Goal: Contribute content: Add original content to the website for others to see

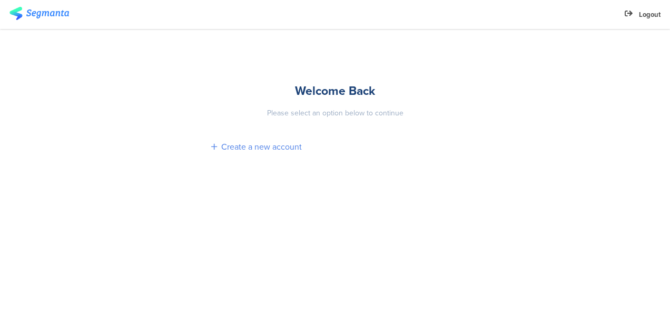
click at [292, 152] on div "Create a new account" at bounding box center [261, 147] width 81 height 12
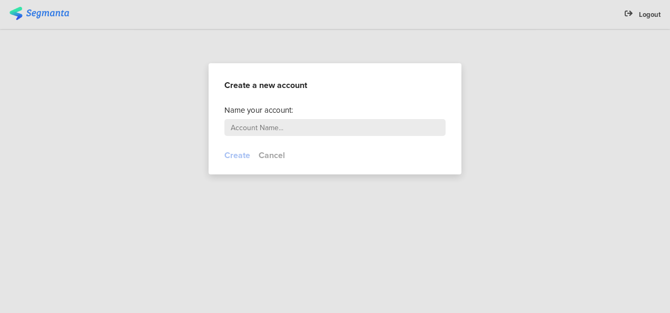
click at [289, 127] on input "text" at bounding box center [334, 127] width 221 height 17
type input "c"
type input "hayashi"
click at [241, 155] on button "Create" at bounding box center [237, 155] width 26 height 12
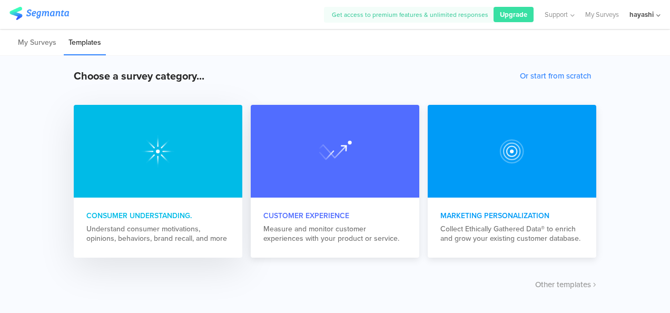
click at [143, 216] on div "Consumer Understanding." at bounding box center [157, 215] width 143 height 11
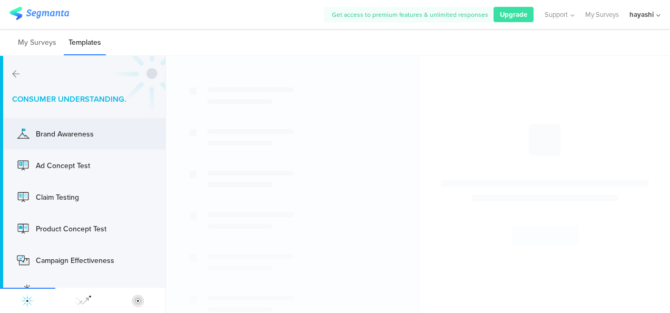
click at [93, 136] on div "Brand Awareness" at bounding box center [78, 133] width 84 height 11
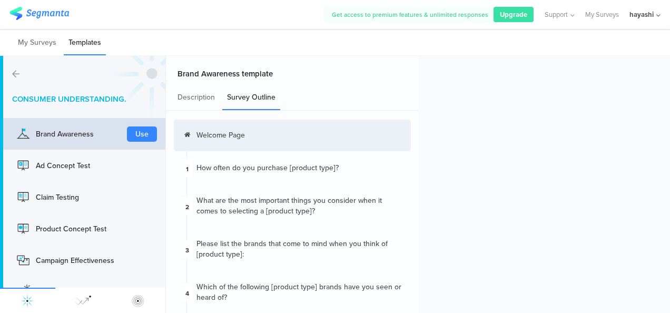
click at [262, 140] on div "Welcome Page" at bounding box center [292, 136] width 237 height 32
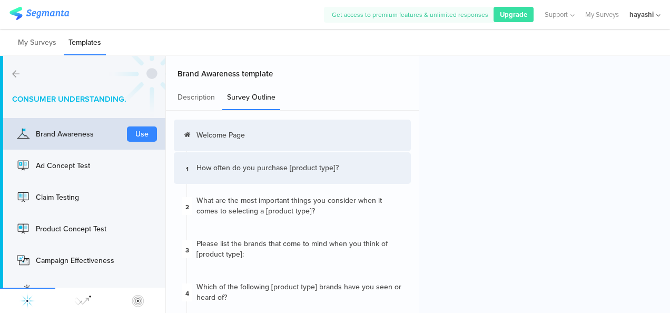
click at [267, 172] on div "How often do you purchase [product type]?" at bounding box center [267, 168] width 142 height 11
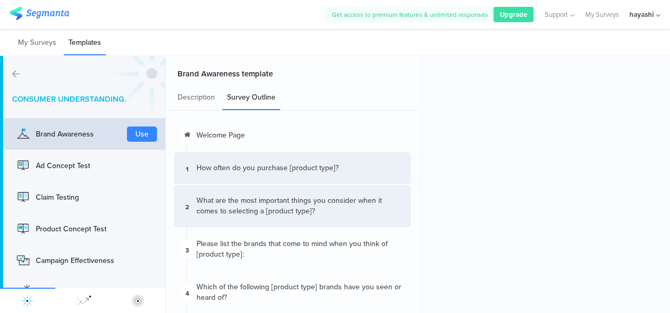
click at [327, 211] on div "What are the most important things you consider when it comes to selecting a [p…" at bounding box center [299, 205] width 206 height 21
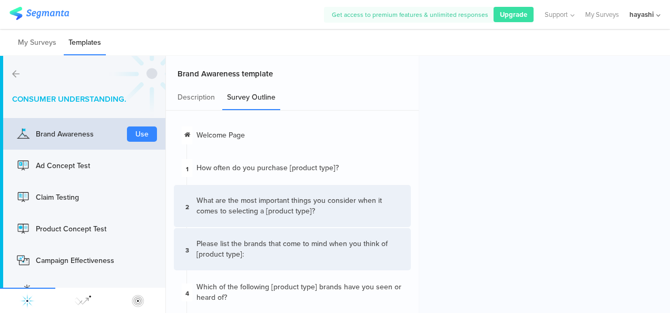
click at [259, 231] on div "3 Please list the brands that come to mind when you think of ﻿[product type]:" at bounding box center [292, 249] width 237 height 42
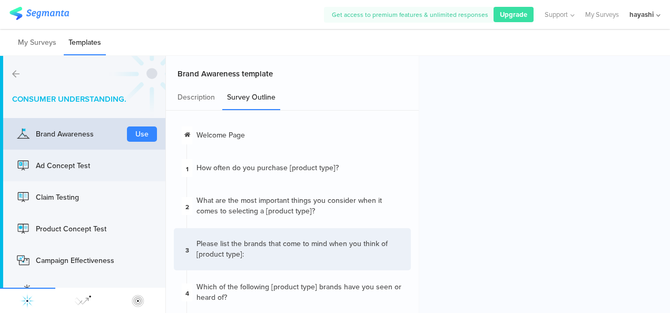
click at [94, 165] on div "Ad Concept Test" at bounding box center [78, 165] width 84 height 11
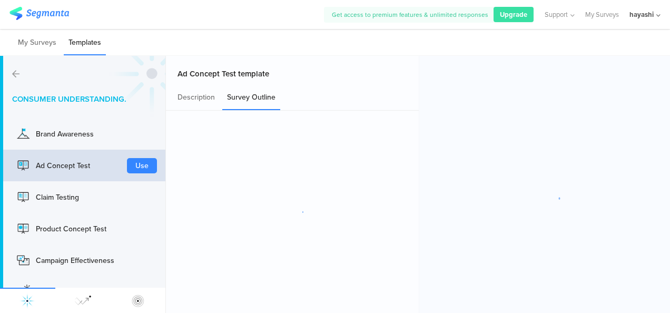
click at [94, 165] on div "Ad Concept Test" at bounding box center [78, 165] width 84 height 11
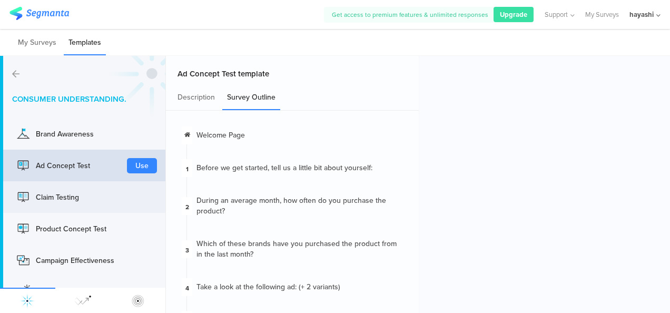
click at [99, 196] on div "Claim Testing" at bounding box center [78, 197] width 84 height 11
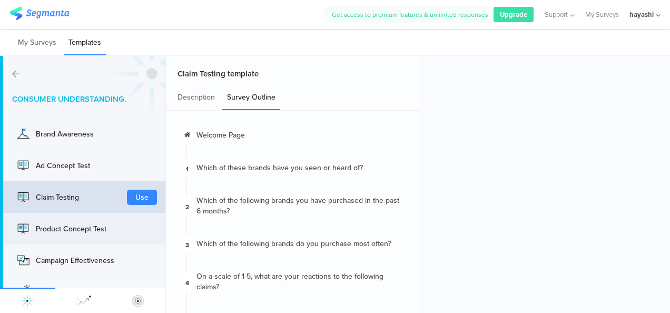
click at [91, 237] on div "Product Concept Test Use" at bounding box center [82, 229] width 165 height 32
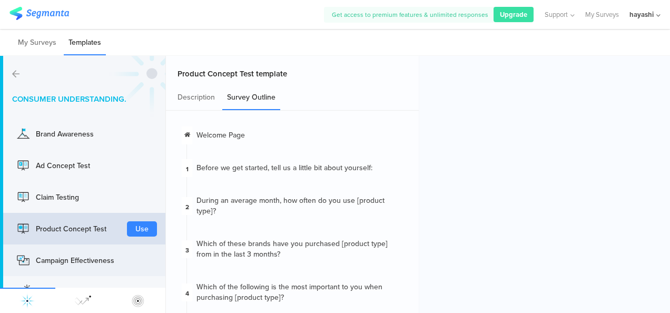
click at [89, 261] on div "Campaign Effectiveness" at bounding box center [78, 260] width 84 height 11
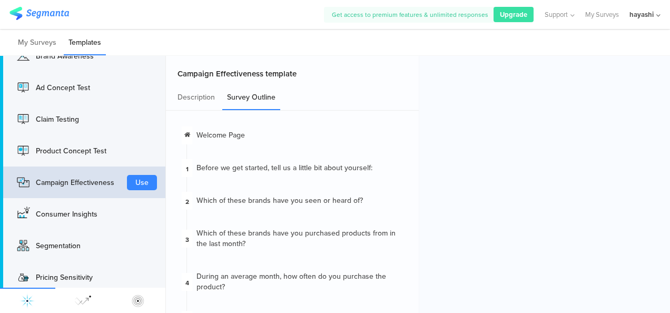
scroll to position [81, 0]
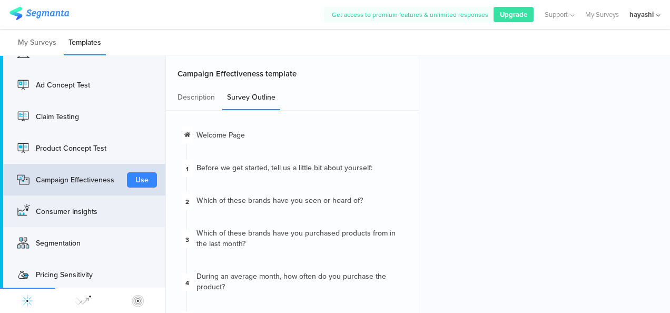
click at [123, 214] on div "Consumer Insights Use" at bounding box center [82, 211] width 165 height 32
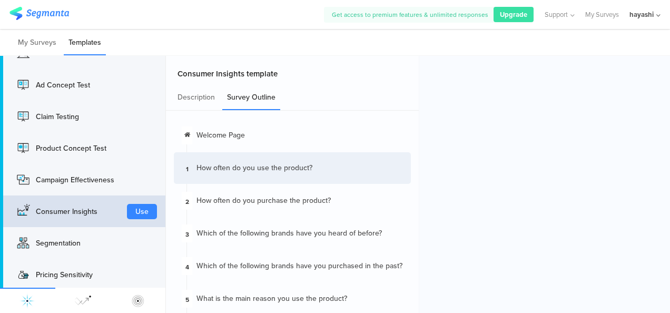
click at [247, 170] on div "How often do you use the product﻿?" at bounding box center [254, 168] width 116 height 11
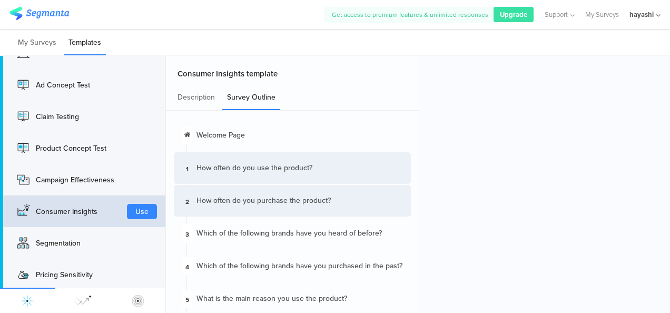
click at [252, 191] on div "2 How often do you purchase the product﻿?" at bounding box center [292, 201] width 237 height 32
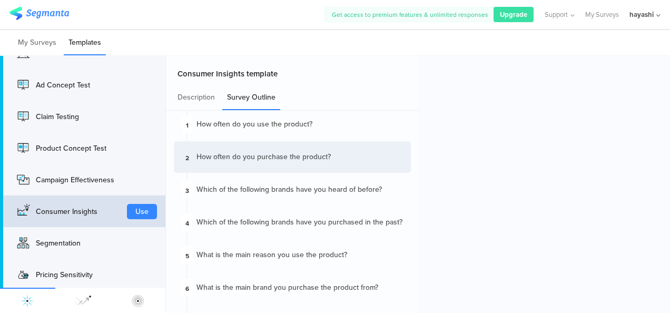
scroll to position [74, 0]
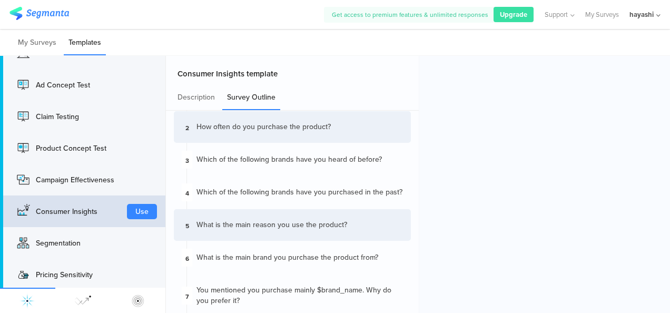
click at [358, 217] on div "5 What is the main reason you use the product?" at bounding box center [292, 225] width 237 height 32
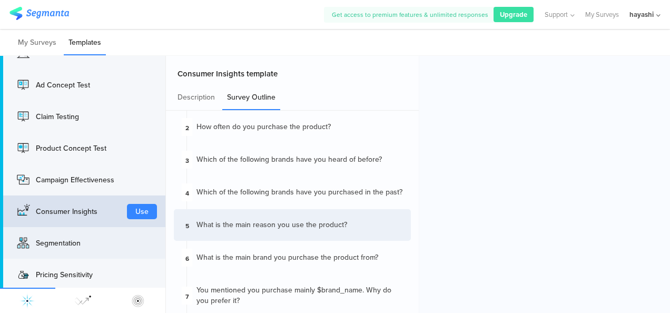
click at [106, 254] on div "Segmentation Use" at bounding box center [82, 243] width 165 height 32
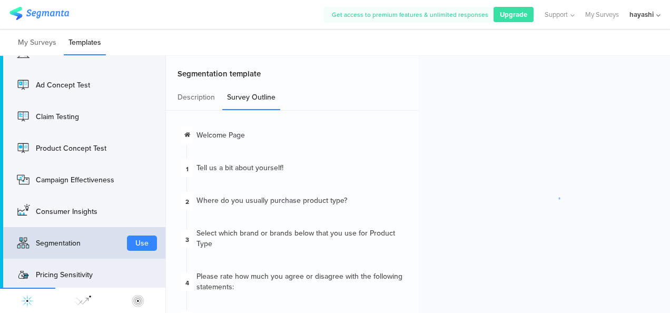
click at [115, 276] on div "Pricing Sensitivity" at bounding box center [78, 274] width 84 height 11
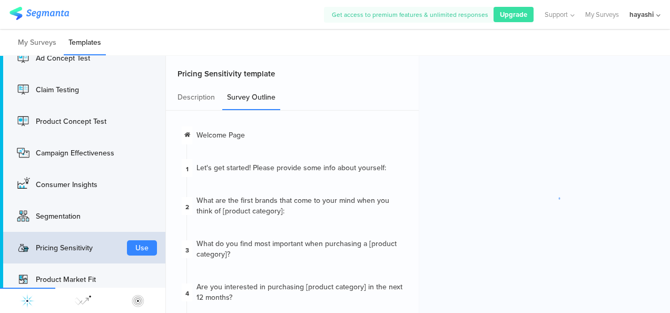
scroll to position [115, 0]
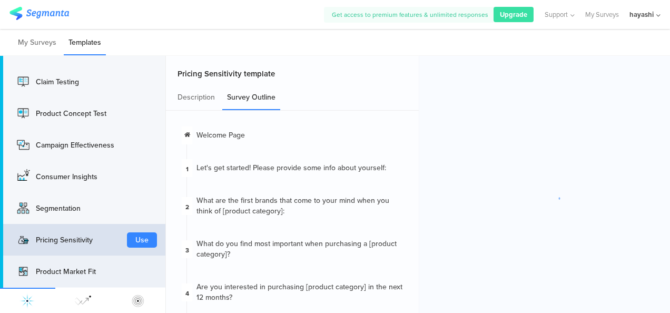
click at [127, 274] on div "Product Market Fit Use" at bounding box center [82, 271] width 165 height 32
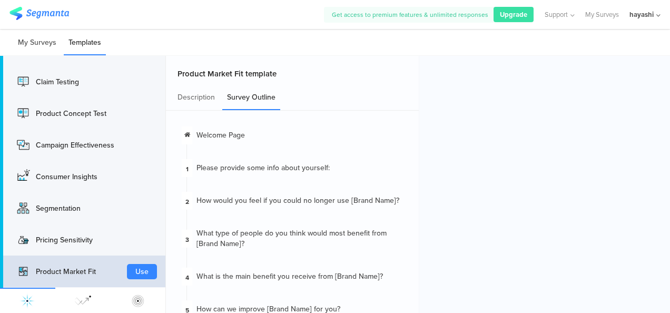
click at [42, 44] on li "My Surveys" at bounding box center [37, 43] width 48 height 25
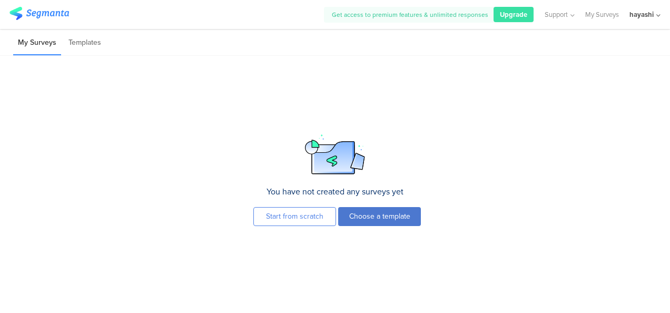
click at [374, 216] on button "Choose a template" at bounding box center [379, 216] width 83 height 19
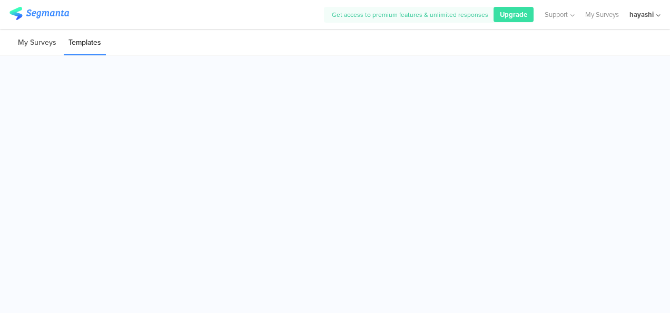
click at [27, 47] on li "My Surveys" at bounding box center [37, 43] width 48 height 25
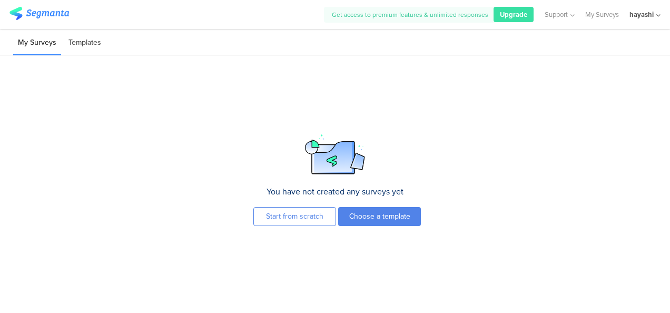
click at [72, 44] on li "Templates" at bounding box center [85, 43] width 42 height 25
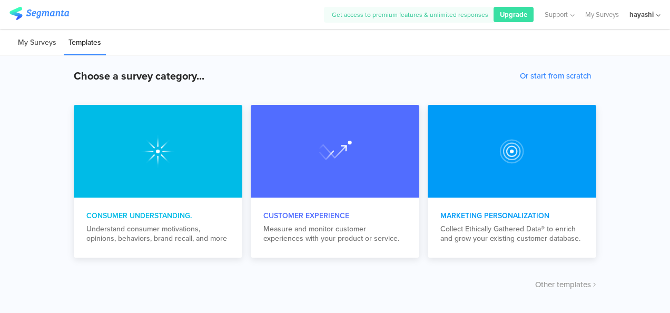
click at [37, 44] on li "My Surveys" at bounding box center [37, 43] width 48 height 25
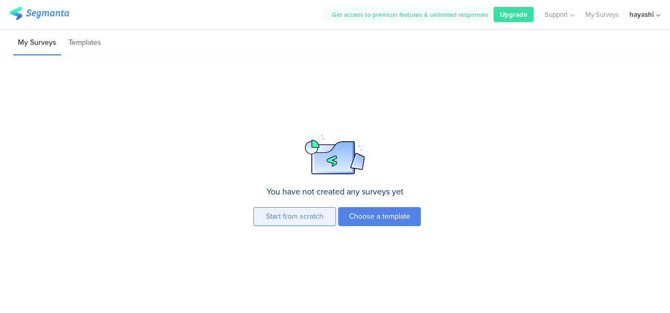
click at [284, 212] on button "Start from scratch" at bounding box center [294, 216] width 83 height 19
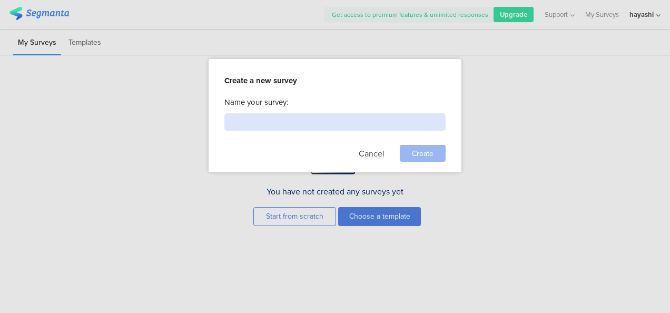
click at [261, 121] on input at bounding box center [334, 121] width 221 height 17
type input "test"
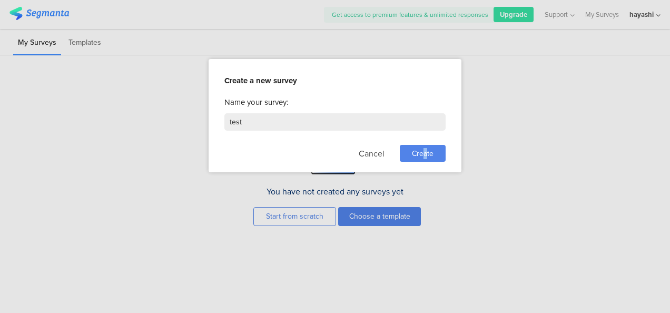
click at [424, 155] on div "Create" at bounding box center [423, 153] width 46 height 17
